Goal: Task Accomplishment & Management: Complete application form

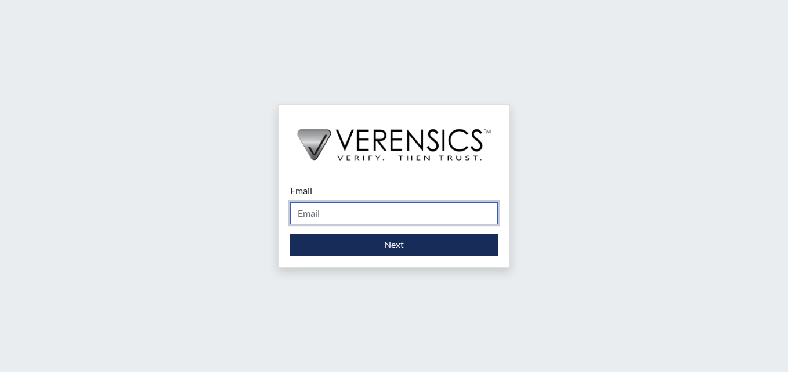
click at [342, 213] on input "Email" at bounding box center [394, 213] width 208 height 22
type input "[PERSON_NAME][EMAIL_ADDRESS][PERSON_NAME][DOMAIN_NAME]"
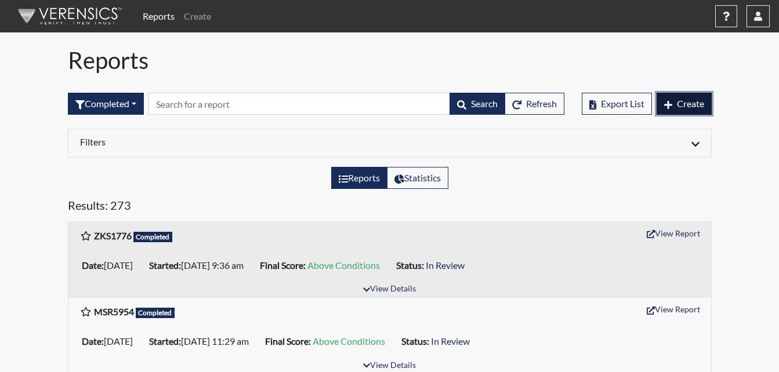
click at [677, 103] on span "Create" at bounding box center [690, 103] width 27 height 11
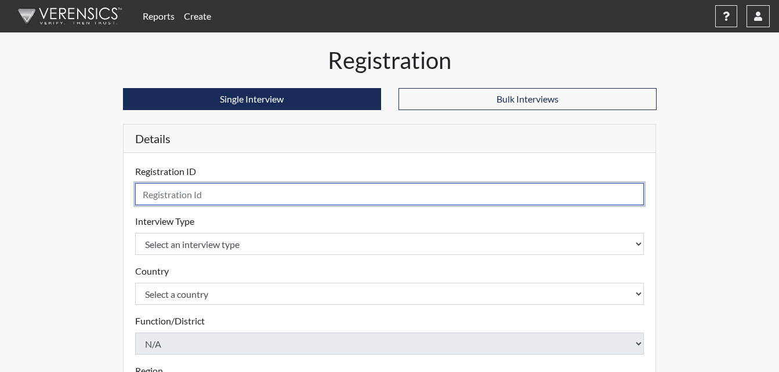
click at [212, 191] on input "text" at bounding box center [389, 194] width 509 height 22
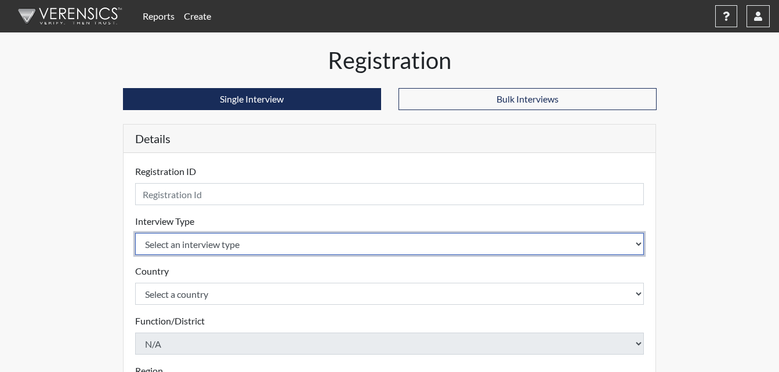
click at [216, 238] on select "Select an interview type Corrections Pre-Employment" at bounding box center [389, 244] width 509 height 22
select select "ff733e93-e1bf-11ea-9c9f-0eff0cf7eb8f"
click at [135, 233] on select "Select an interview type Corrections Pre-Employment" at bounding box center [389, 244] width 509 height 22
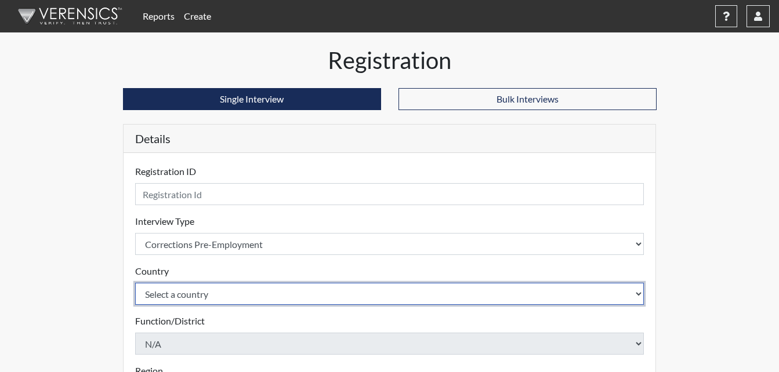
click at [202, 291] on select "Select a country [GEOGRAPHIC_DATA] [GEOGRAPHIC_DATA]" at bounding box center [389, 294] width 509 height 22
select select "united-states-of-[GEOGRAPHIC_DATA]"
click at [135, 283] on select "Select a country [GEOGRAPHIC_DATA] [GEOGRAPHIC_DATA]" at bounding box center [389, 294] width 509 height 22
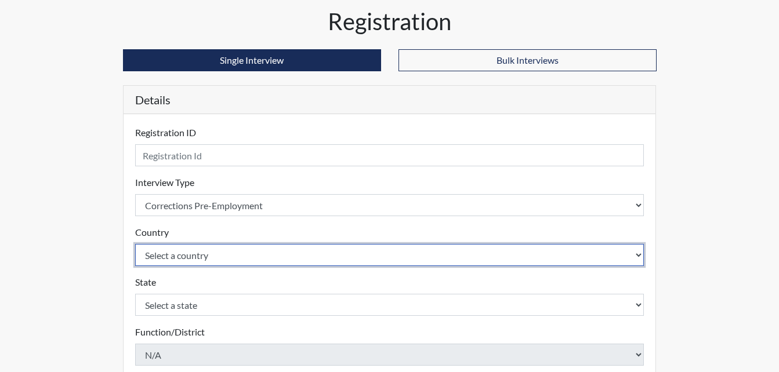
scroll to position [58, 0]
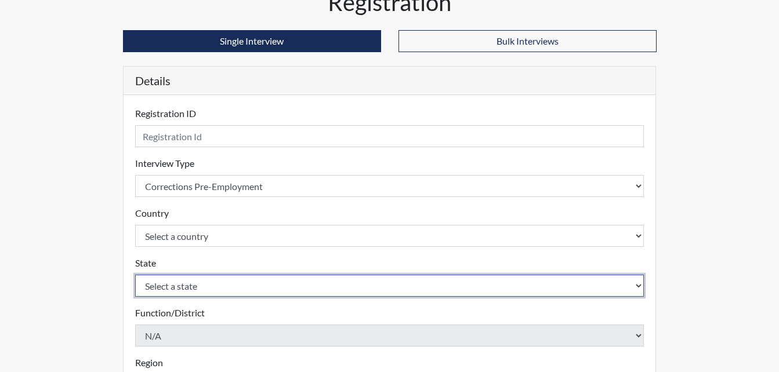
click at [190, 290] on select "Select a state [US_STATE] [US_STATE] [US_STATE] [US_STATE] [US_STATE] [US_STATE…" at bounding box center [389, 286] width 509 height 22
select select "GA"
click at [135, 275] on select "Select a state [US_STATE] [US_STATE] [US_STATE] [US_STATE] [US_STATE] [US_STATE…" at bounding box center [389, 286] width 509 height 22
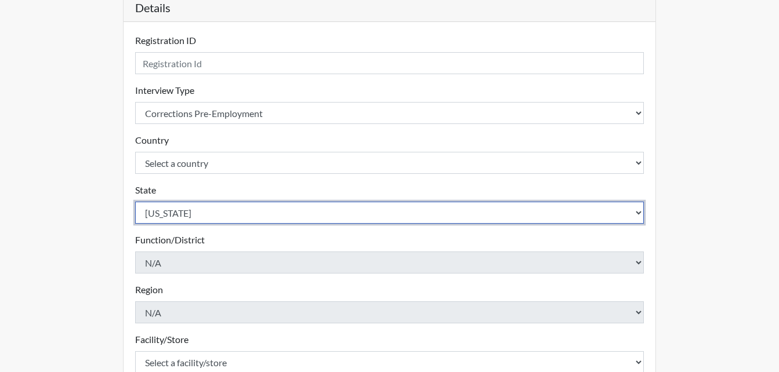
scroll to position [174, 0]
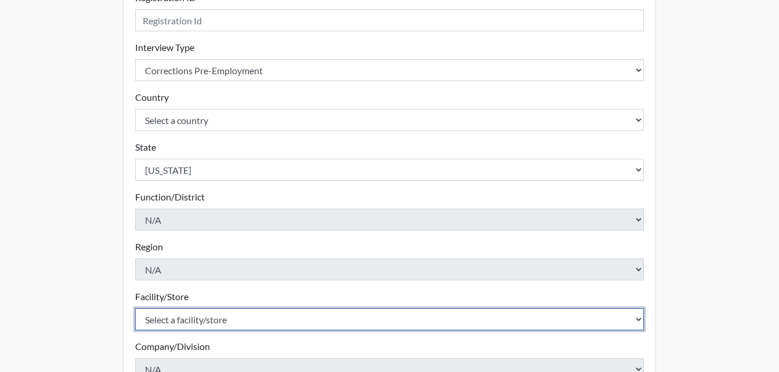
click at [211, 326] on select "Select a facility/store [PERSON_NAME]" at bounding box center [389, 320] width 509 height 22
select select "6cac2b59-3591-4b40-b097-ccfdafc86ef1"
click at [135, 309] on select "Select a facility/store [PERSON_NAME]" at bounding box center [389, 320] width 509 height 22
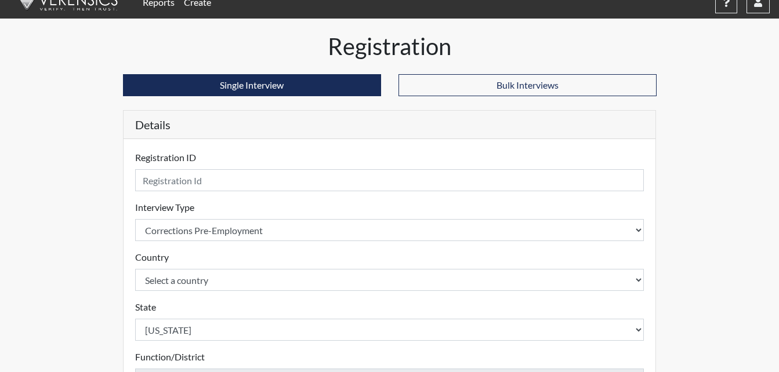
scroll to position [0, 0]
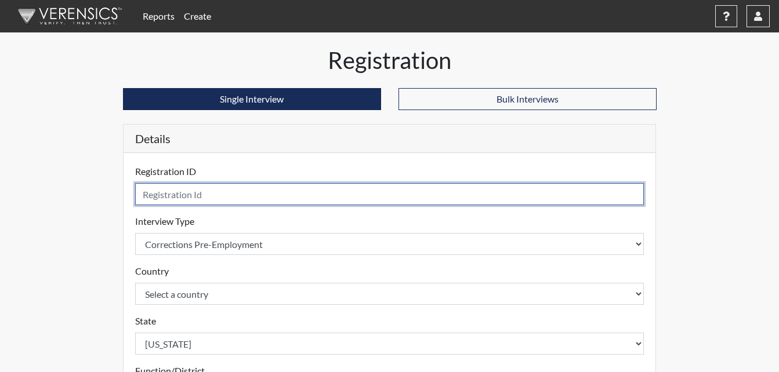
click at [188, 195] on input "text" at bounding box center [389, 194] width 509 height 22
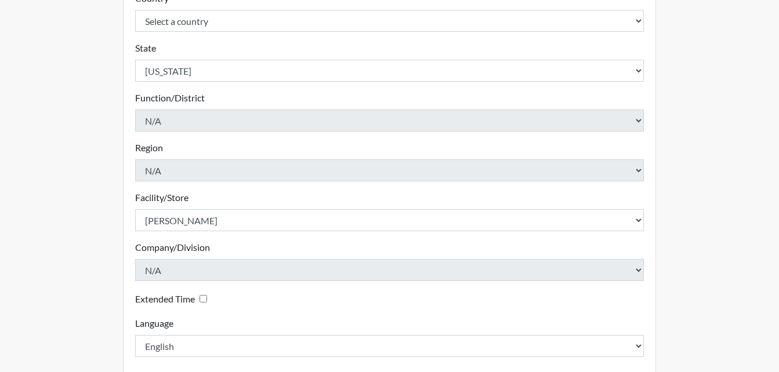
scroll to position [330, 0]
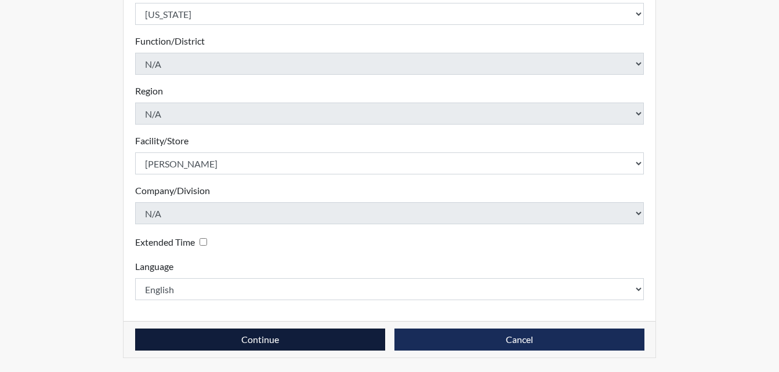
type input "MLI5356"
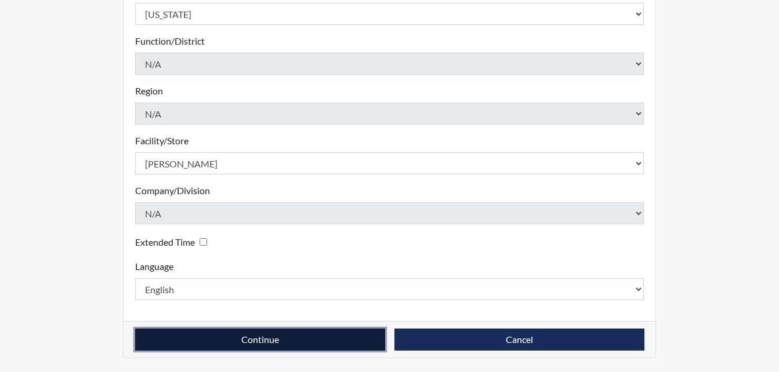
click at [303, 332] on button "Continue" at bounding box center [260, 340] width 250 height 22
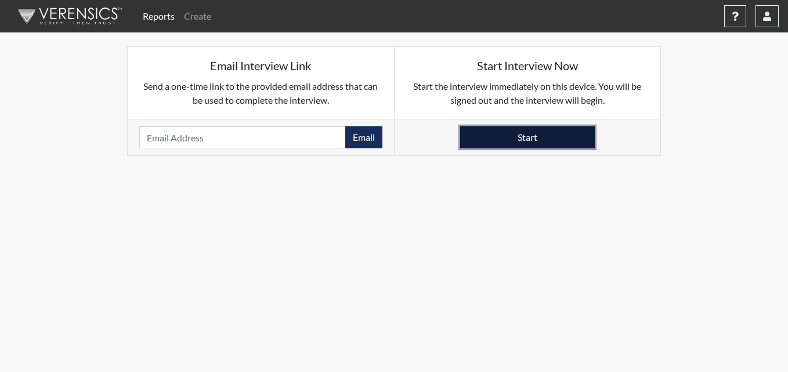
click at [551, 128] on button "Start" at bounding box center [527, 137] width 135 height 22
